Goal: Navigation & Orientation: Find specific page/section

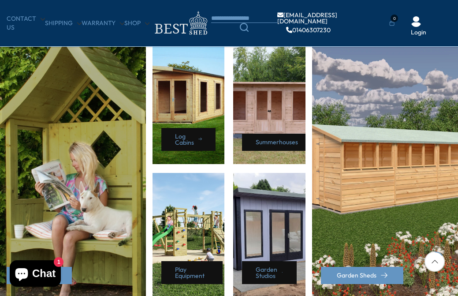
scroll to position [372, 0]
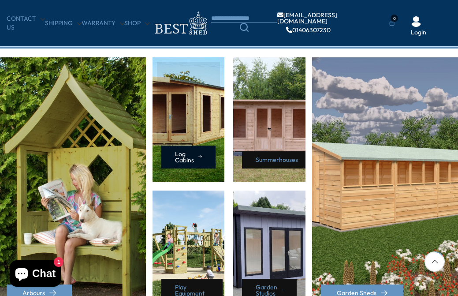
click at [190, 153] on link "Log Cabins" at bounding box center [188, 156] width 54 height 23
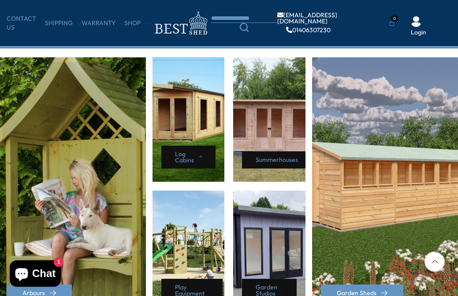
click at [81, 184] on div "Arbours" at bounding box center [72, 185] width 148 height 257
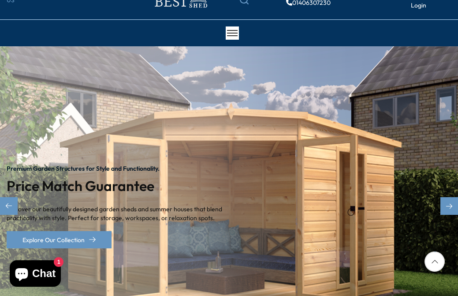
scroll to position [0, 0]
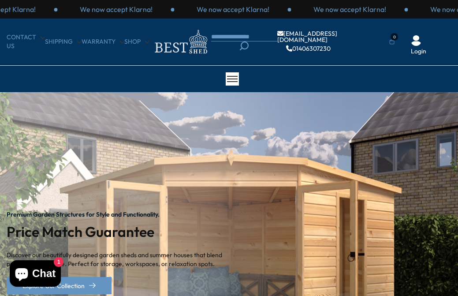
click at [245, 48] on icon "Search" at bounding box center [244, 45] width 9 height 9
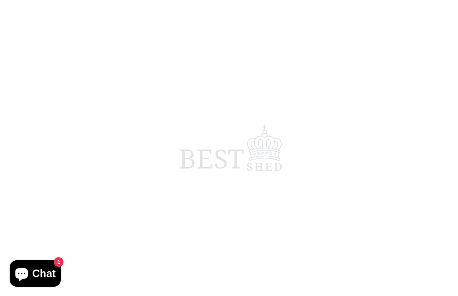
scroll to position [385, 0]
